Goal: Task Accomplishment & Management: Manage account settings

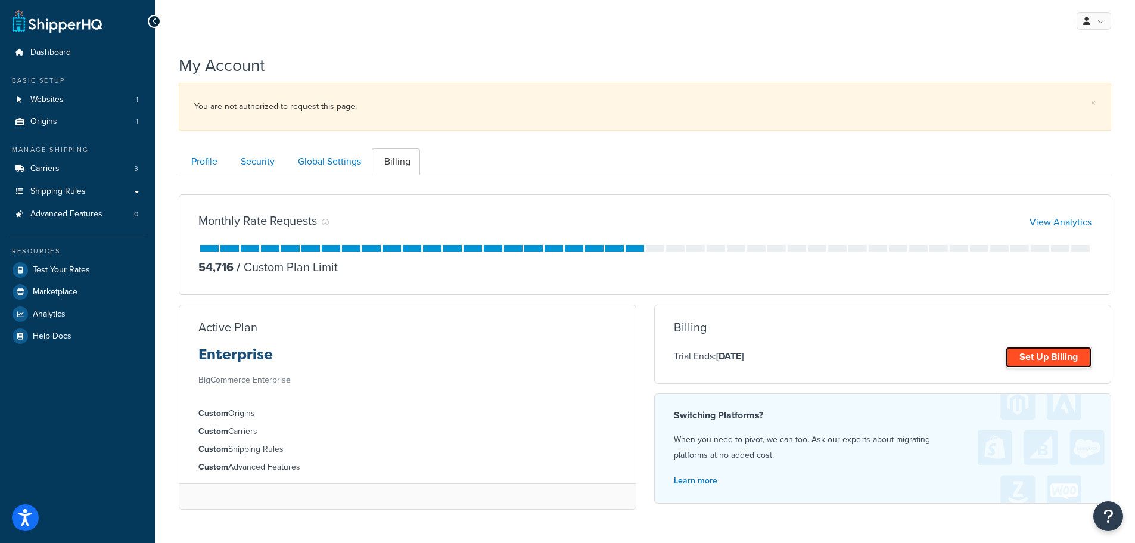
click at [1035, 353] on link "Set Up Billing" at bounding box center [1049, 357] width 86 height 21
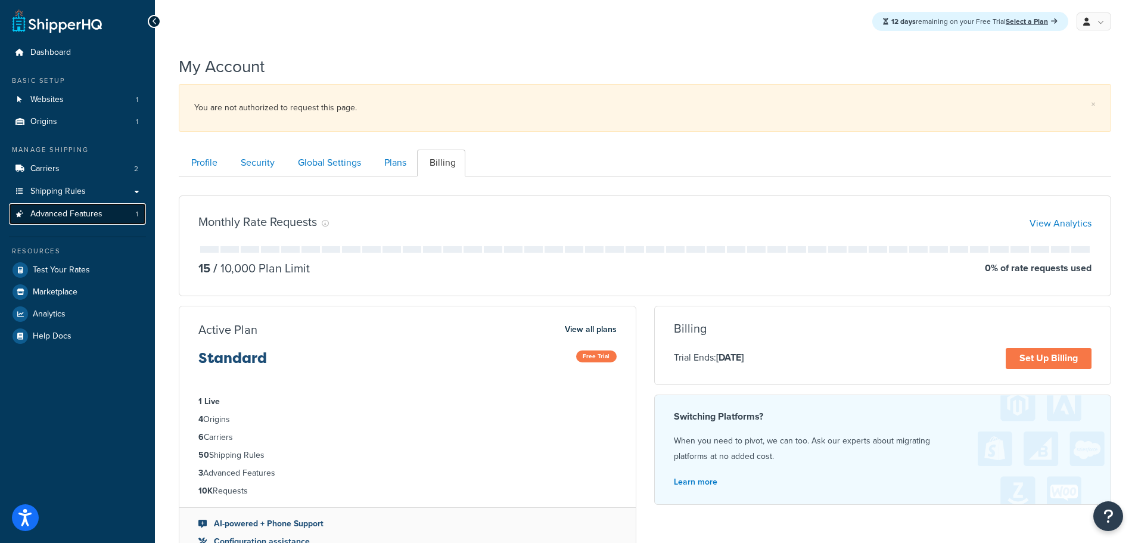
click at [80, 218] on span "Advanced Features" at bounding box center [66, 214] width 72 height 10
